Goal: Check status: Check status

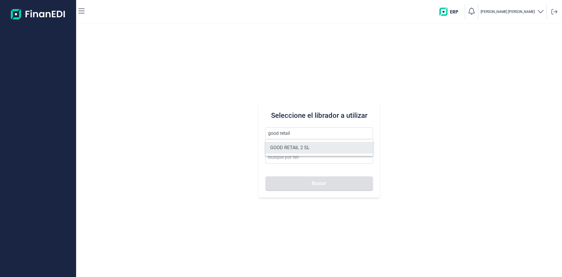
click at [301, 145] on li "GOOD RETAIL 2 SL" at bounding box center [319, 148] width 107 height 12
type input "GOOD RETAIL 2 SL"
type input "B05482914"
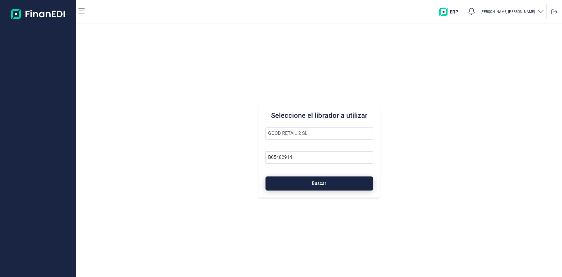
click at [317, 181] on span "Buscar" at bounding box center [319, 183] width 15 height 4
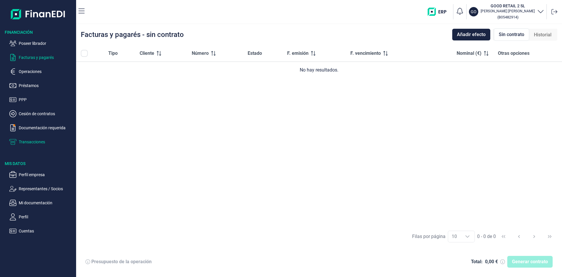
click at [38, 142] on p "Transacciones" at bounding box center [46, 141] width 55 height 7
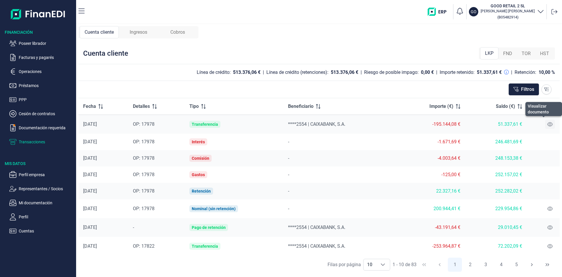
click at [548, 124] on icon at bounding box center [550, 124] width 5 height 5
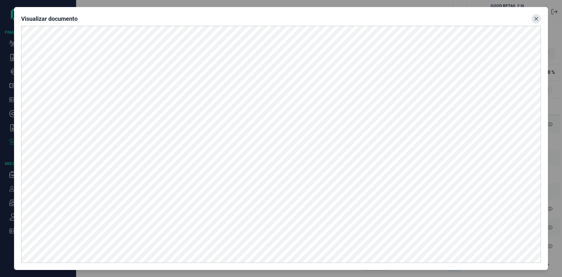
click at [539, 18] on button "Close" at bounding box center [536, 18] width 9 height 9
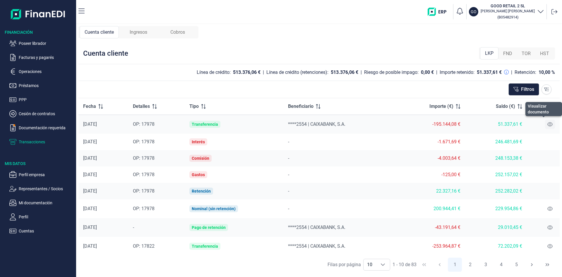
click at [548, 125] on icon at bounding box center [550, 124] width 5 height 5
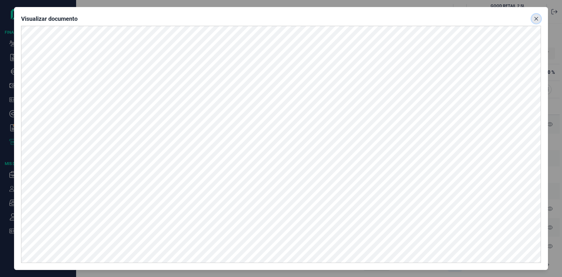
click at [537, 18] on icon "Close" at bounding box center [537, 19] width 4 height 4
